Goal: Find specific page/section: Find specific page/section

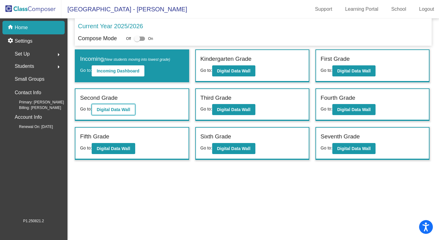
click at [116, 108] on b "Digital Data Wall" at bounding box center [112, 109] width 33 height 5
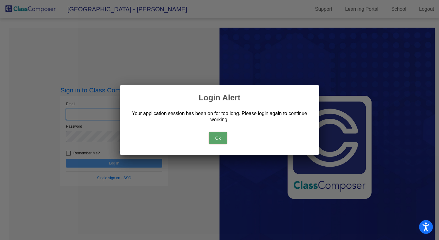
type input "[EMAIL_ADDRESS][DOMAIN_NAME]"
click at [216, 137] on button "Ok" at bounding box center [218, 138] width 18 height 12
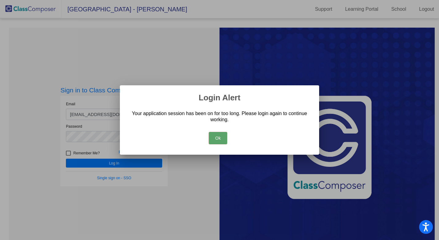
click at [215, 138] on button "Ok" at bounding box center [218, 138] width 18 height 12
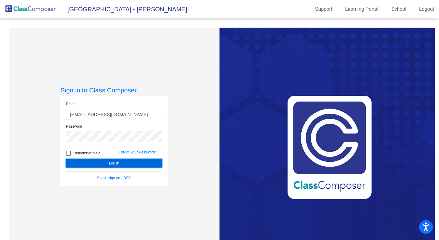
click at [143, 164] on button "Log In" at bounding box center [114, 162] width 96 height 9
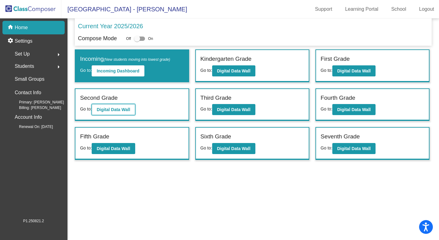
click at [125, 110] on b "Digital Data Wall" at bounding box center [112, 109] width 33 height 5
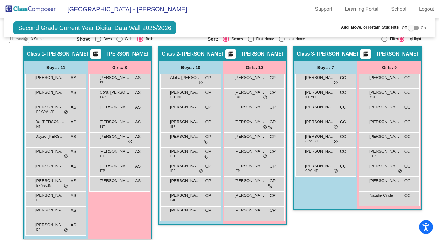
scroll to position [108, 0]
